Goal: Transaction & Acquisition: Purchase product/service

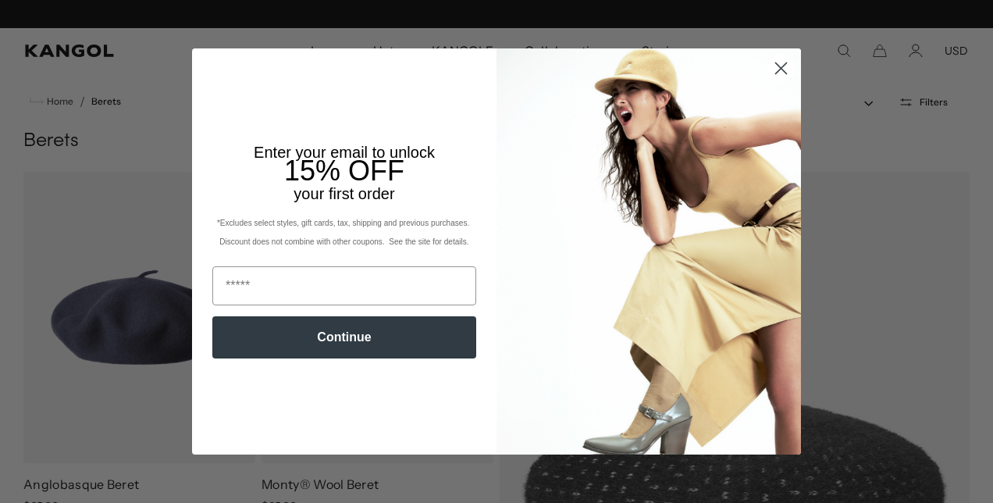
scroll to position [0, 322]
click at [777, 67] on circle "Close dialog" at bounding box center [781, 68] width 26 height 26
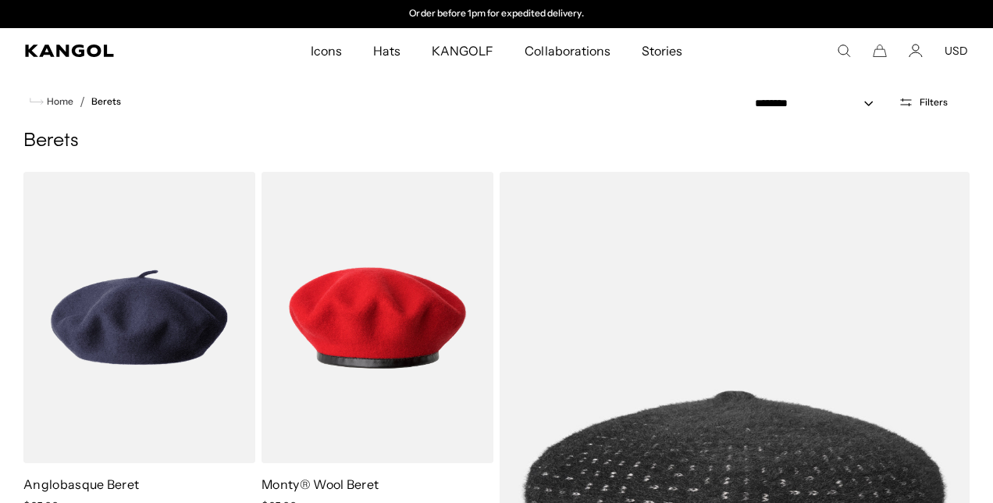
click at [776, 103] on icon "Close dialog" at bounding box center [781, 108] width 11 height 11
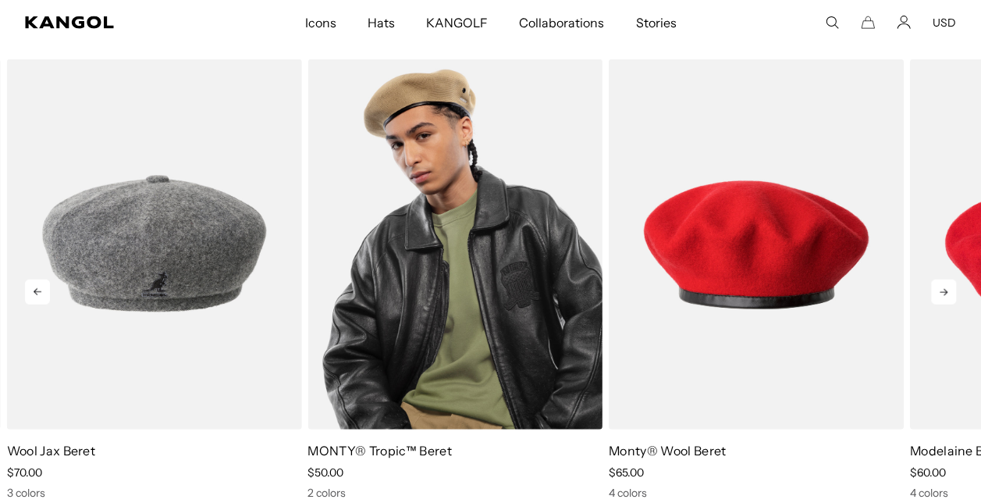
scroll to position [1816, 0]
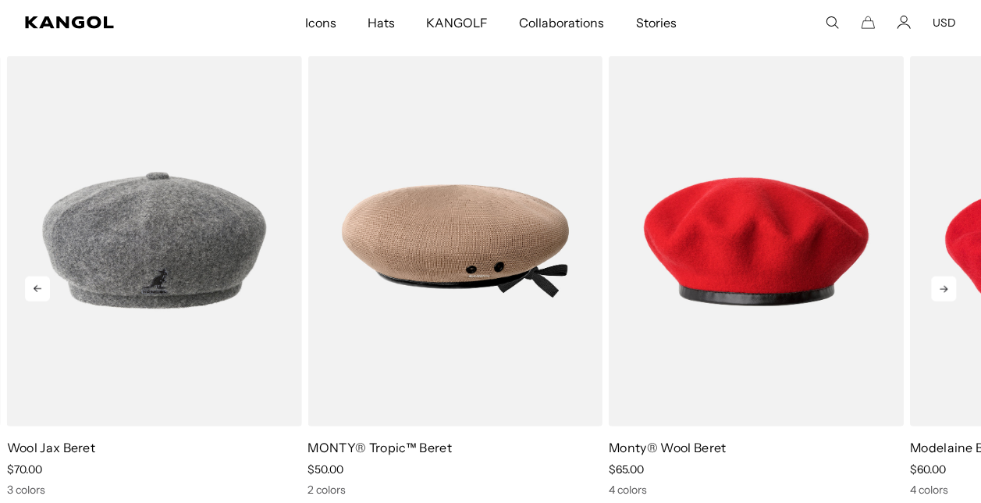
click at [943, 279] on icon at bounding box center [943, 288] width 25 height 25
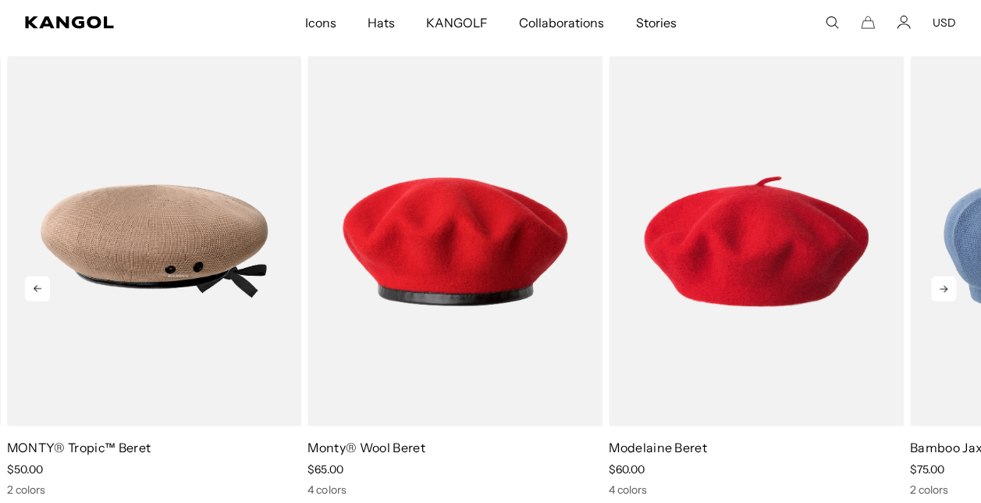
scroll to position [0, 0]
click at [946, 292] on icon at bounding box center [943, 288] width 25 height 25
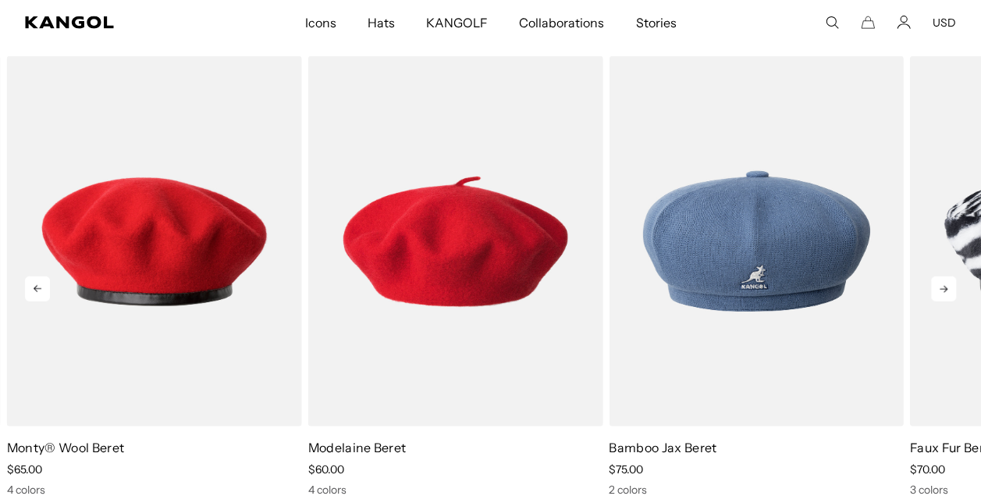
click at [946, 292] on icon at bounding box center [943, 288] width 25 height 25
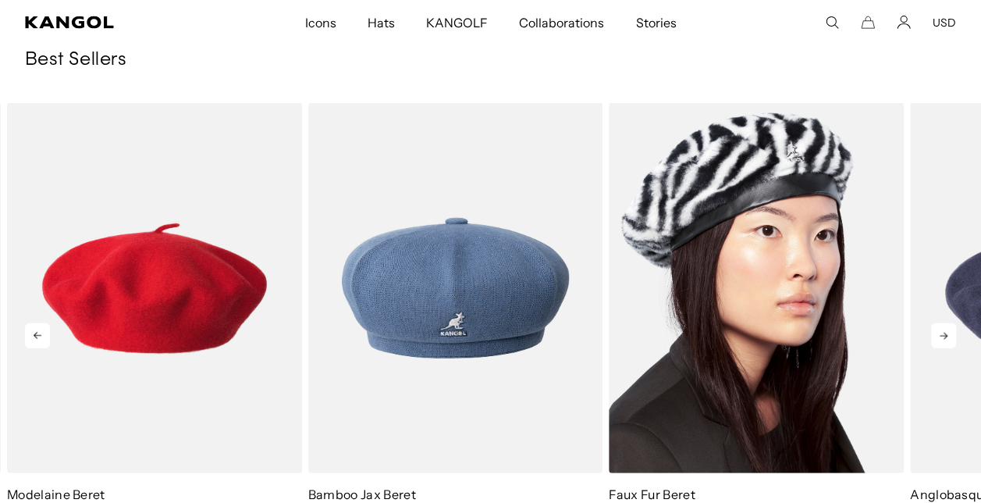
scroll to position [1768, 0]
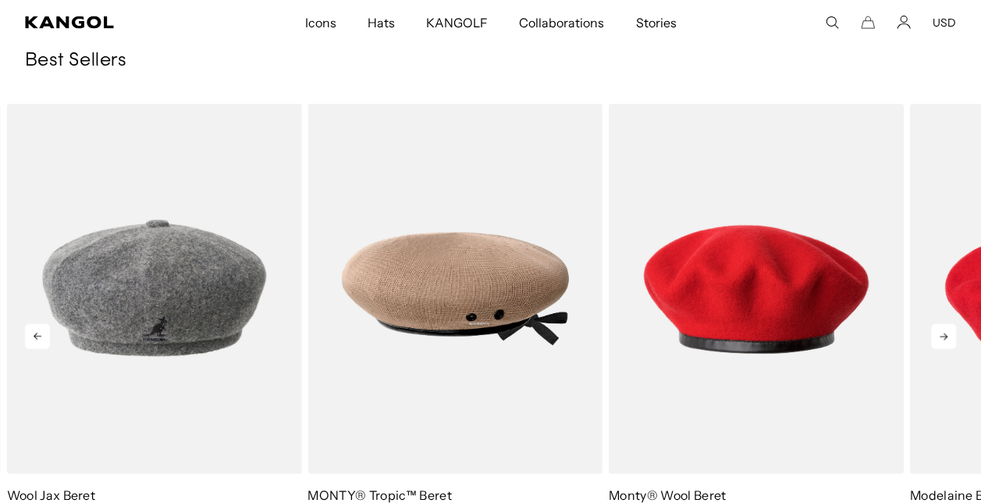
click at [936, 336] on icon at bounding box center [943, 336] width 25 height 25
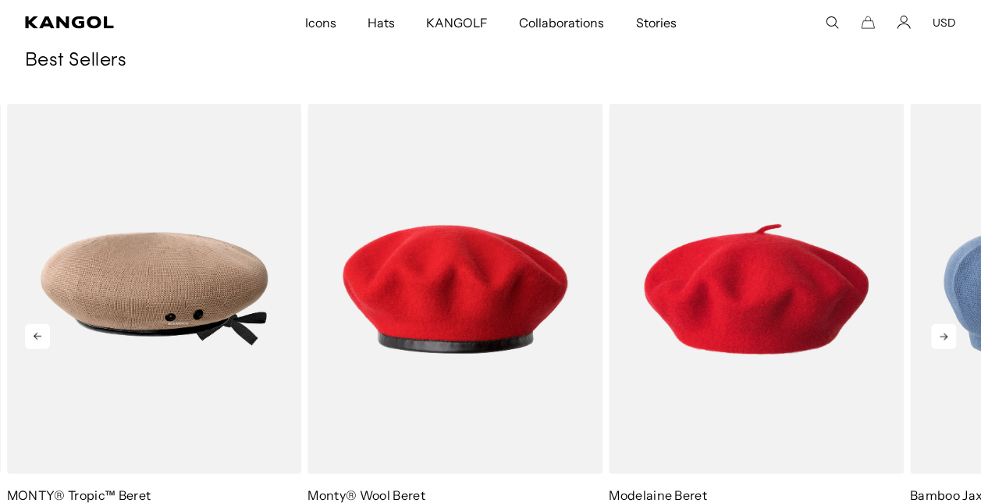
click at [936, 336] on icon at bounding box center [943, 336] width 25 height 25
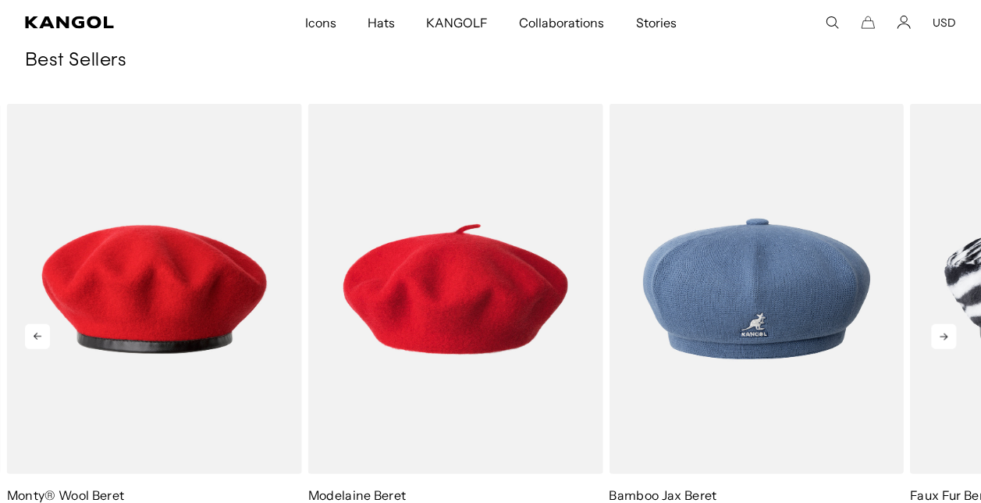
click at [936, 336] on icon at bounding box center [943, 336] width 25 height 25
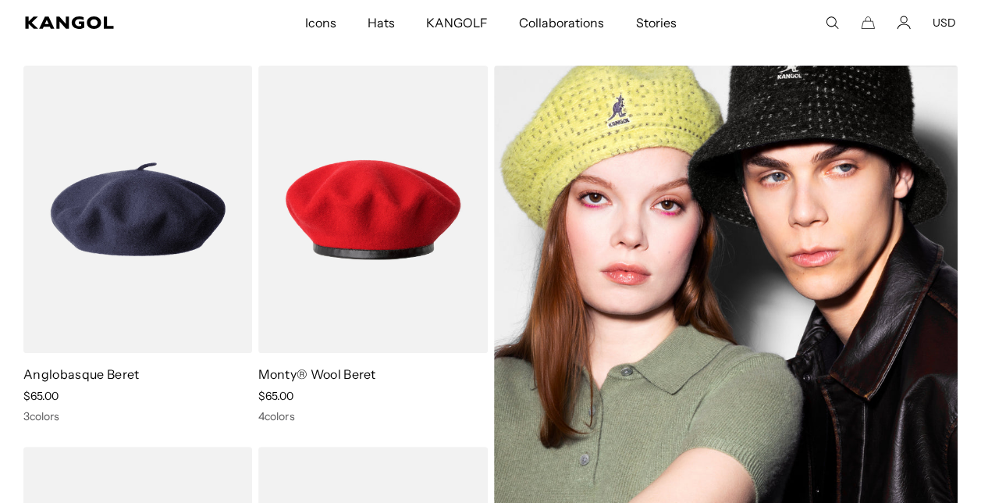
scroll to position [108, 0]
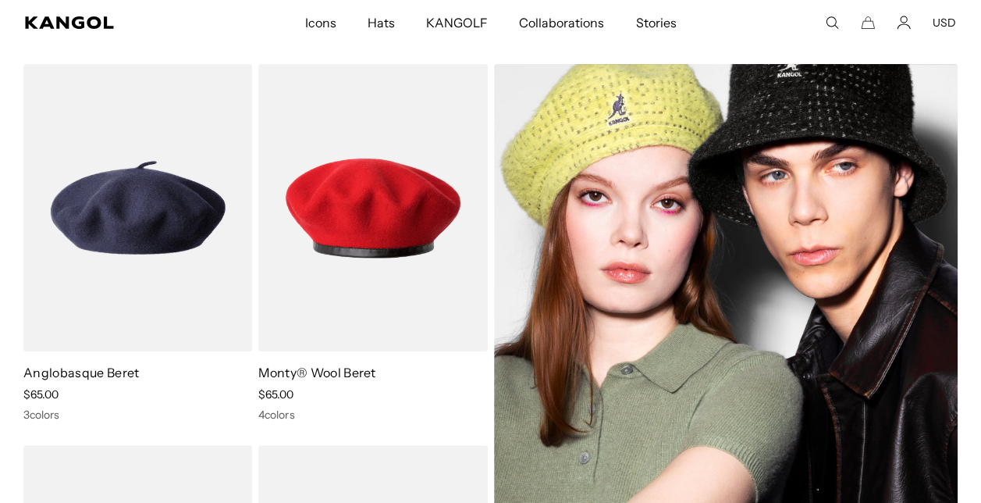
click at [699, 310] on img at bounding box center [726, 408] width 464 height 688
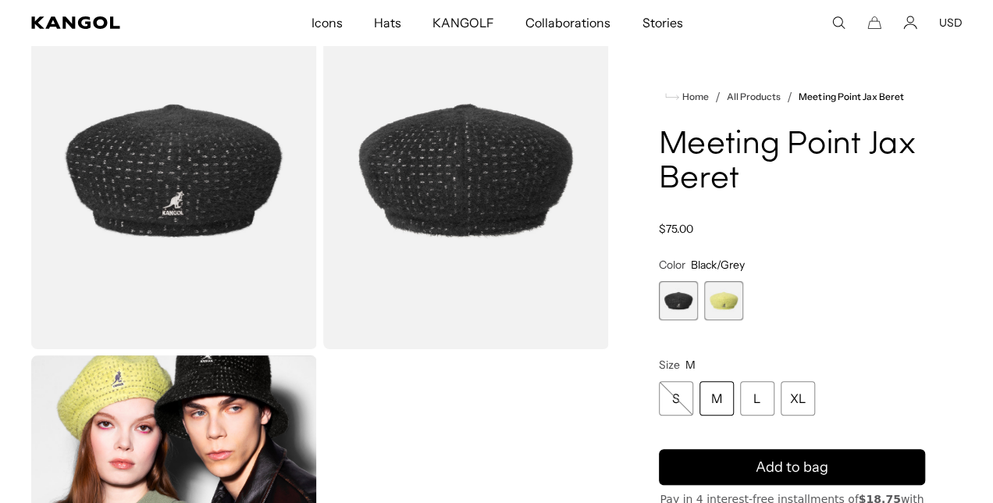
scroll to position [0, 322]
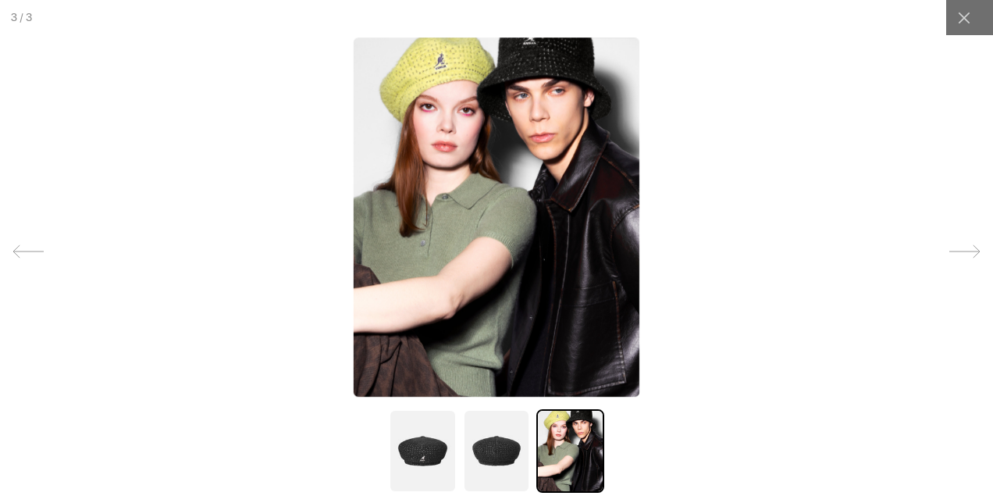
scroll to position [0, 0]
click at [490, 462] on img at bounding box center [496, 451] width 67 height 84
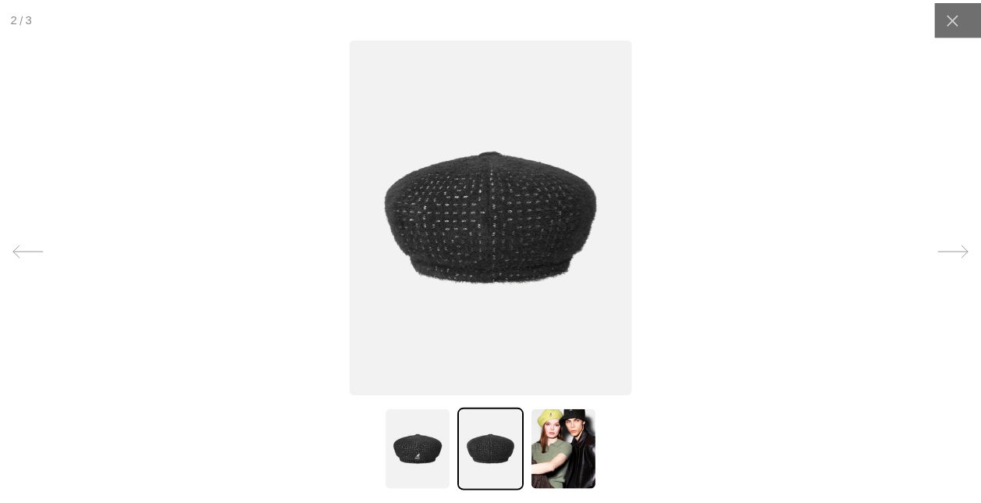
scroll to position [0, 322]
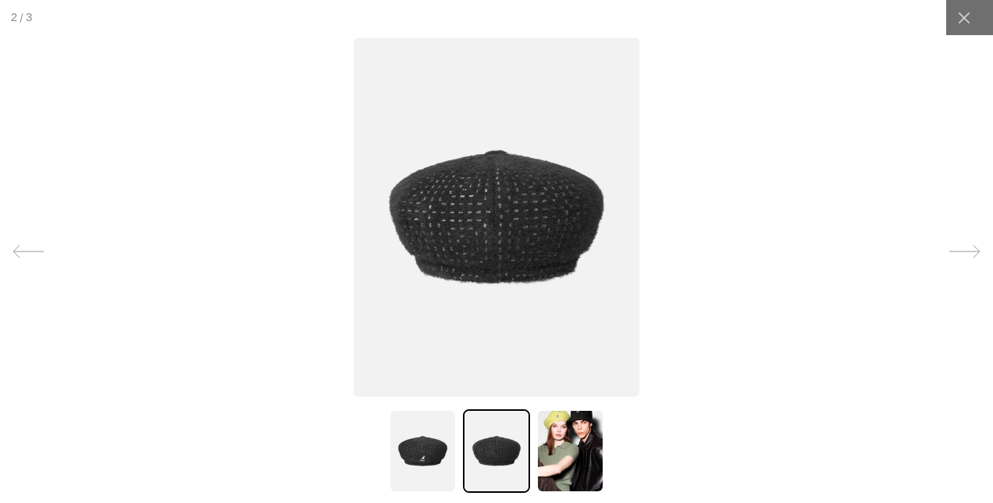
click at [427, 451] on img at bounding box center [422, 451] width 67 height 84
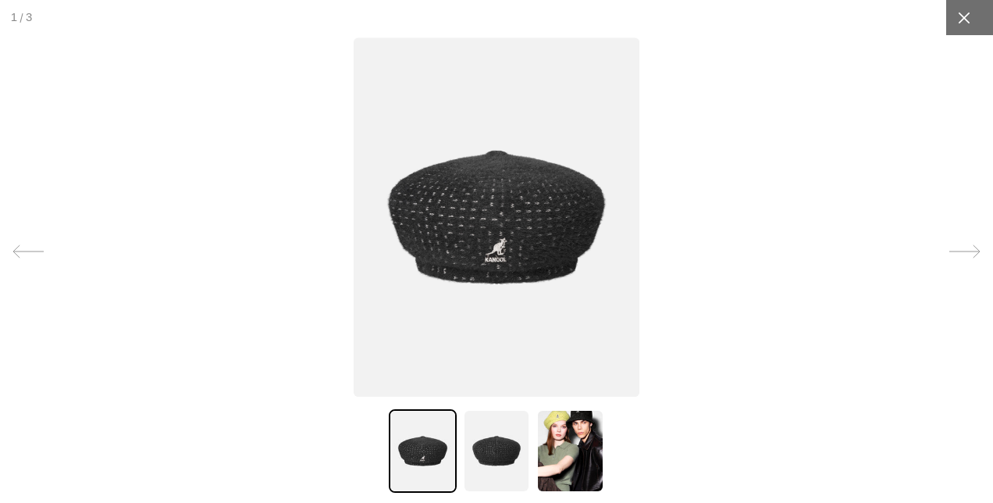
click at [956, 10] on icon at bounding box center [964, 18] width 16 height 16
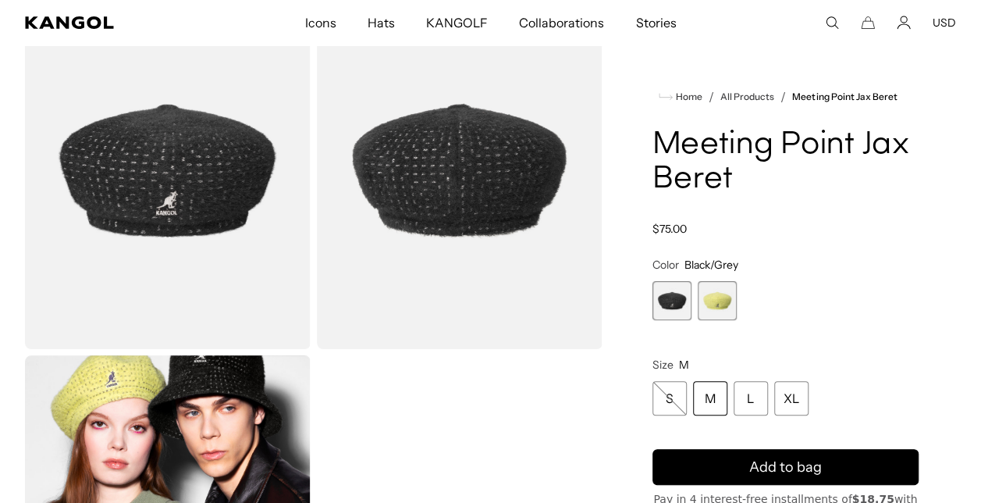
scroll to position [0, 0]
click at [662, 297] on span "1 of 2" at bounding box center [671, 300] width 39 height 39
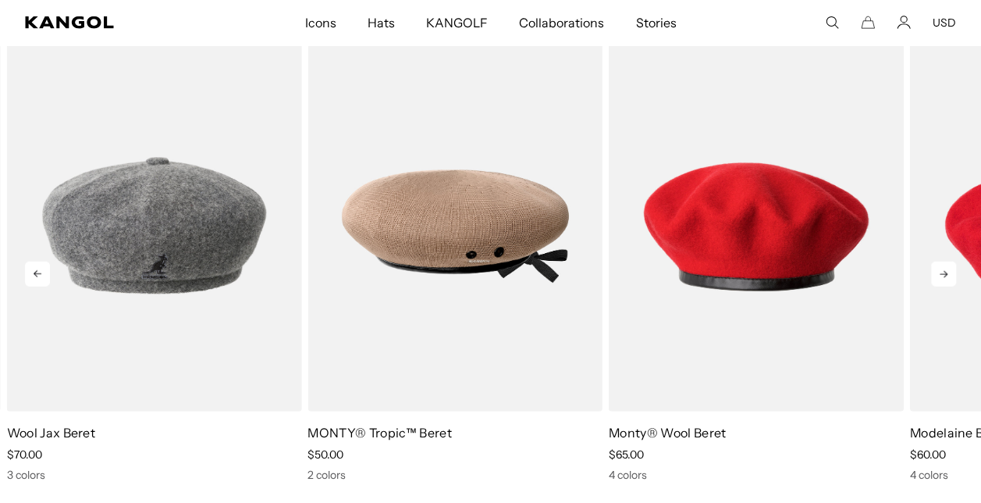
click at [938, 273] on icon at bounding box center [943, 273] width 25 height 25
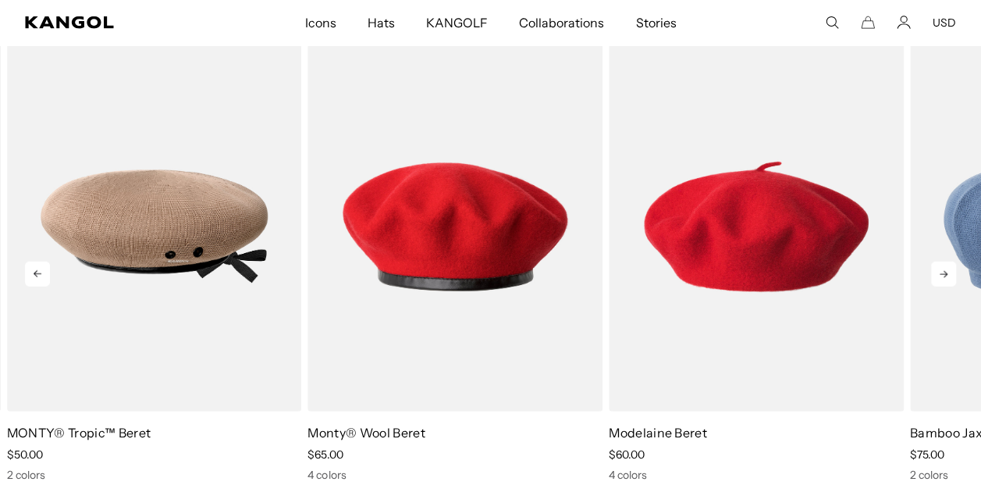
click at [938, 273] on icon at bounding box center [943, 273] width 25 height 25
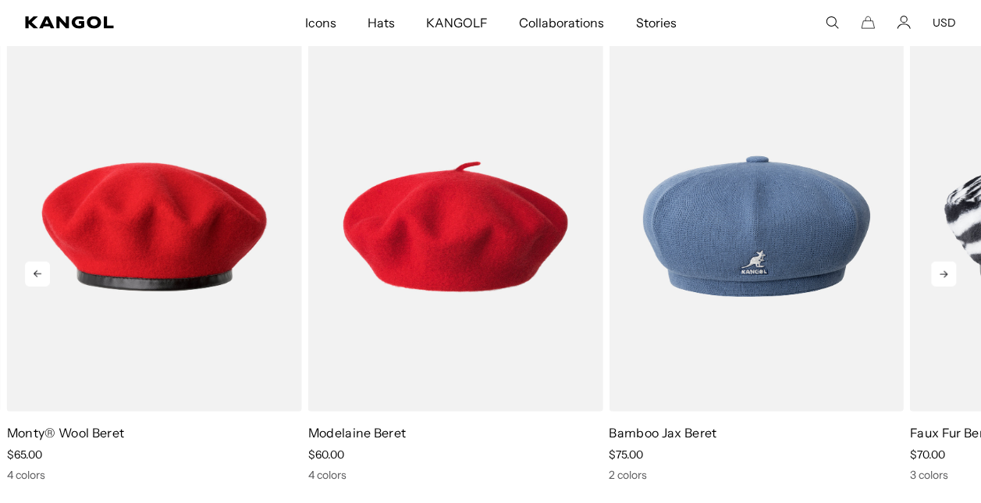
click at [938, 273] on icon at bounding box center [943, 273] width 25 height 25
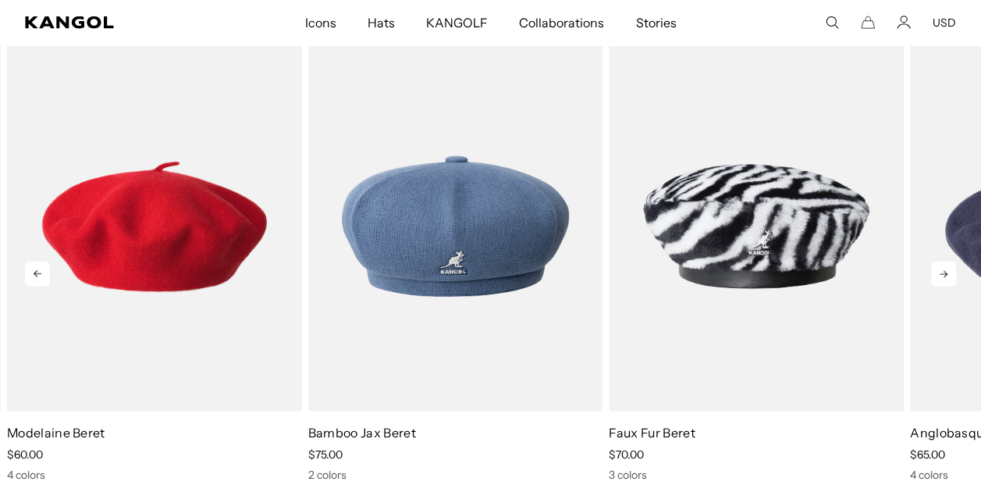
click at [938, 273] on icon at bounding box center [943, 273] width 25 height 25
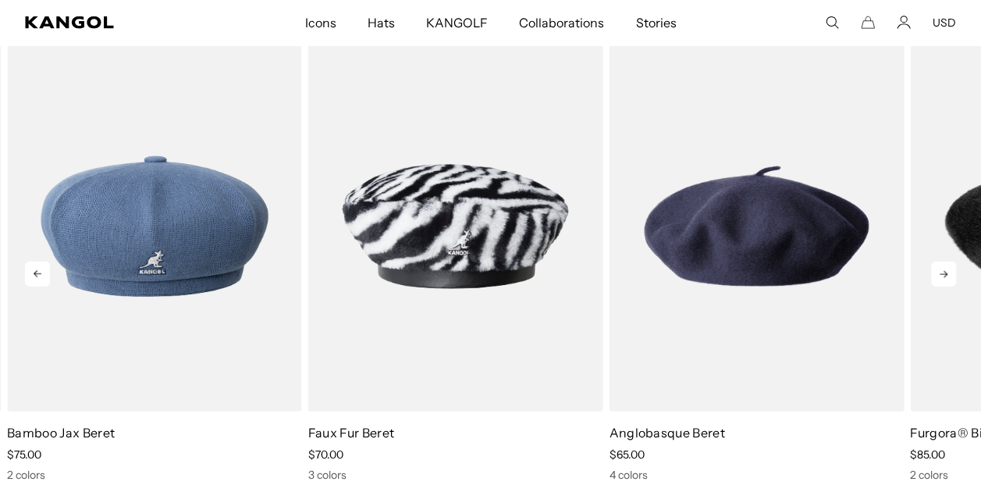
click at [938, 273] on icon at bounding box center [943, 273] width 25 height 25
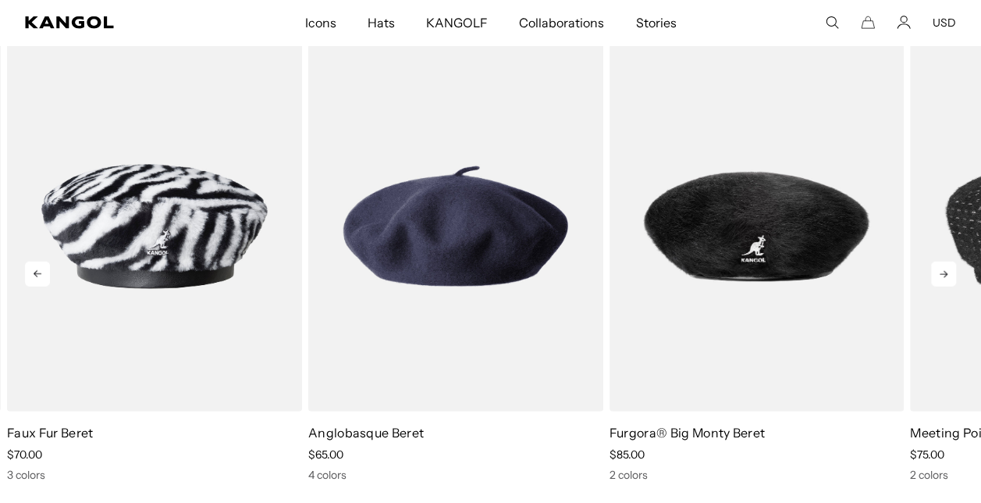
click at [938, 273] on icon at bounding box center [943, 273] width 25 height 25
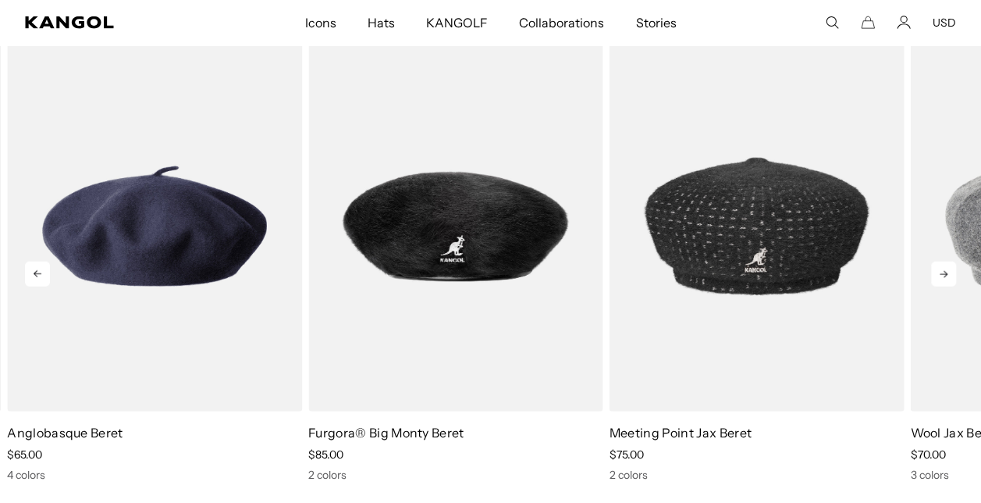
scroll to position [0, 0]
click at [938, 273] on icon at bounding box center [943, 273] width 25 height 25
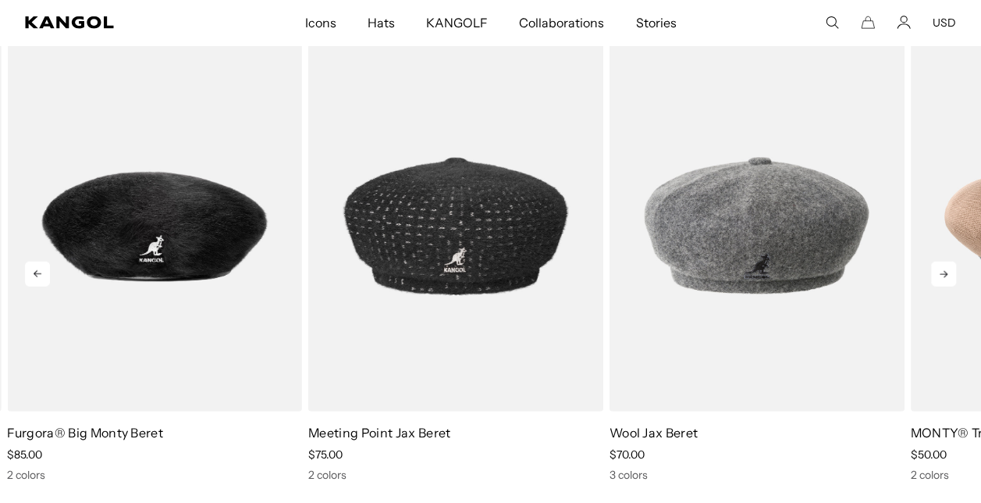
click at [938, 273] on icon at bounding box center [943, 273] width 25 height 25
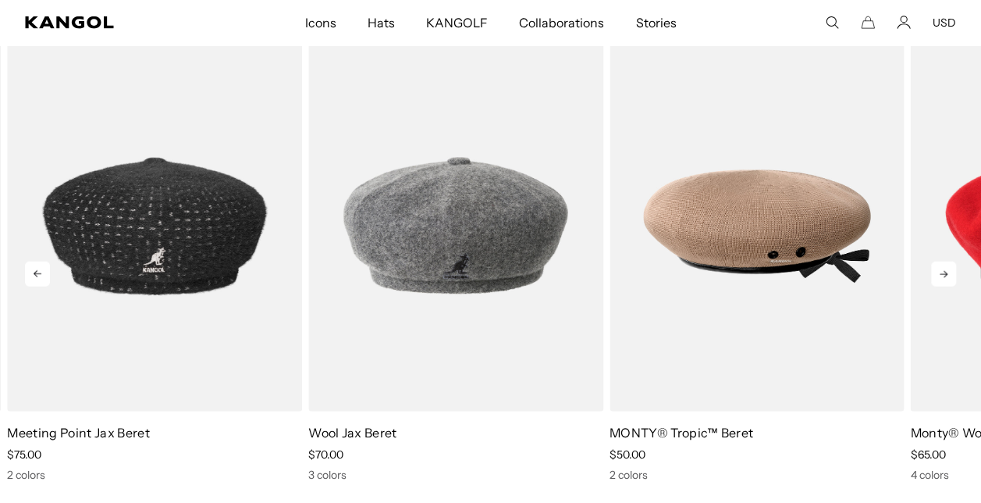
click at [938, 273] on icon at bounding box center [943, 273] width 25 height 25
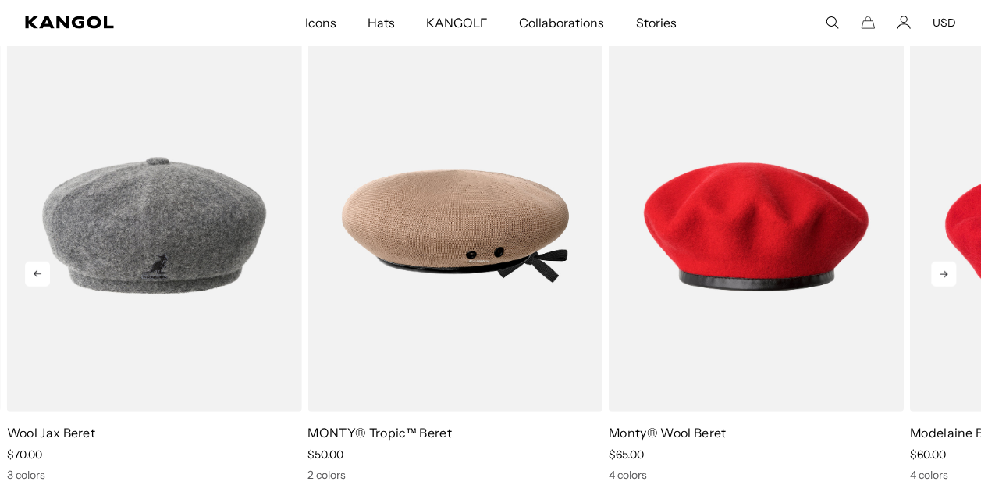
scroll to position [0, 322]
click at [938, 273] on icon at bounding box center [943, 273] width 25 height 25
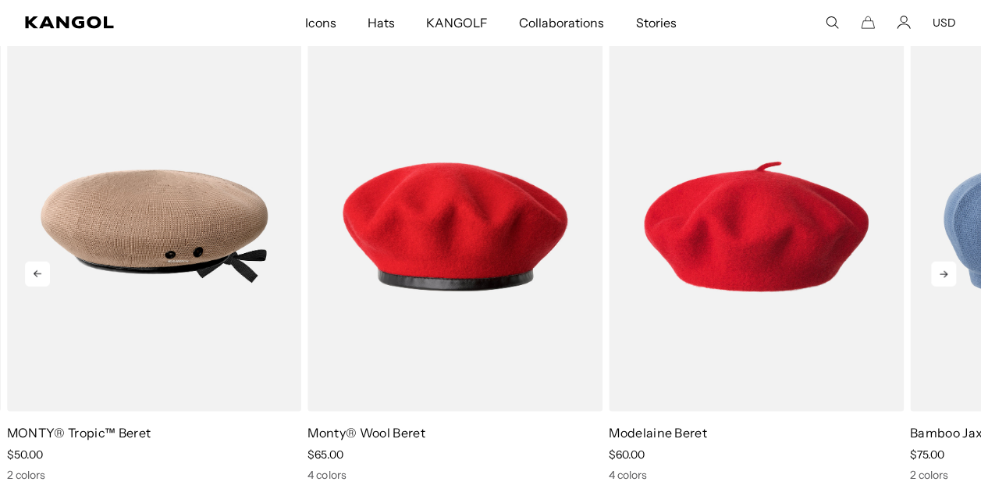
click at [938, 273] on icon at bounding box center [943, 273] width 25 height 25
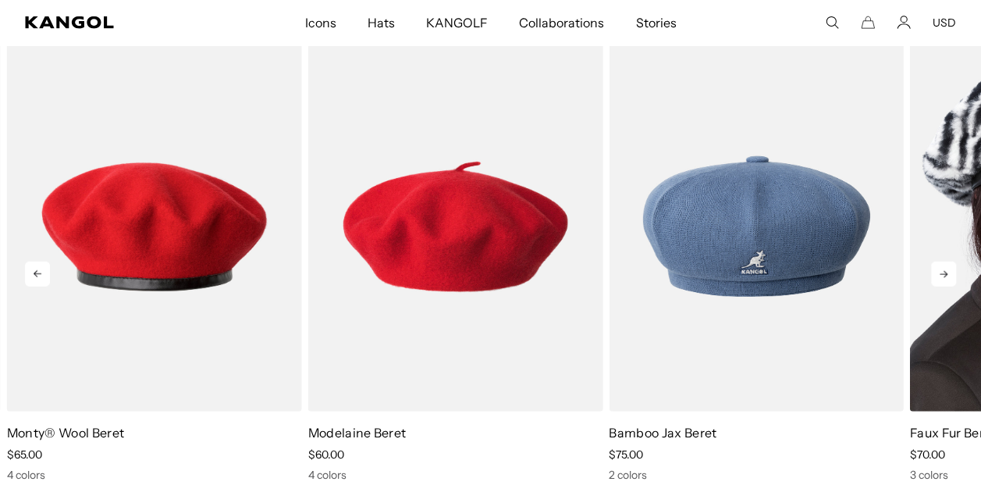
scroll to position [0, 0]
click at [0, 0] on link "6 of 9" at bounding box center [0, 0] width 0 height 0
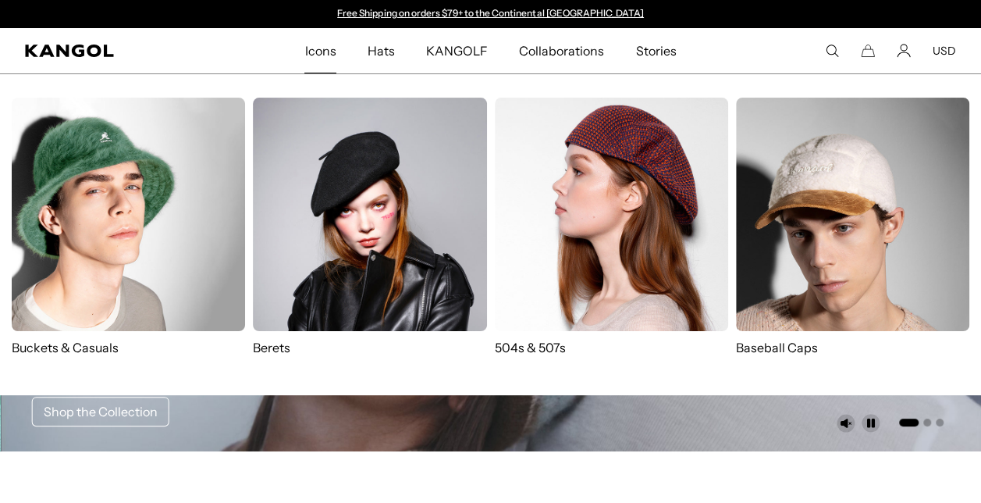
click at [115, 242] on img at bounding box center [128, 214] width 233 height 233
